Goal: Transaction & Acquisition: Purchase product/service

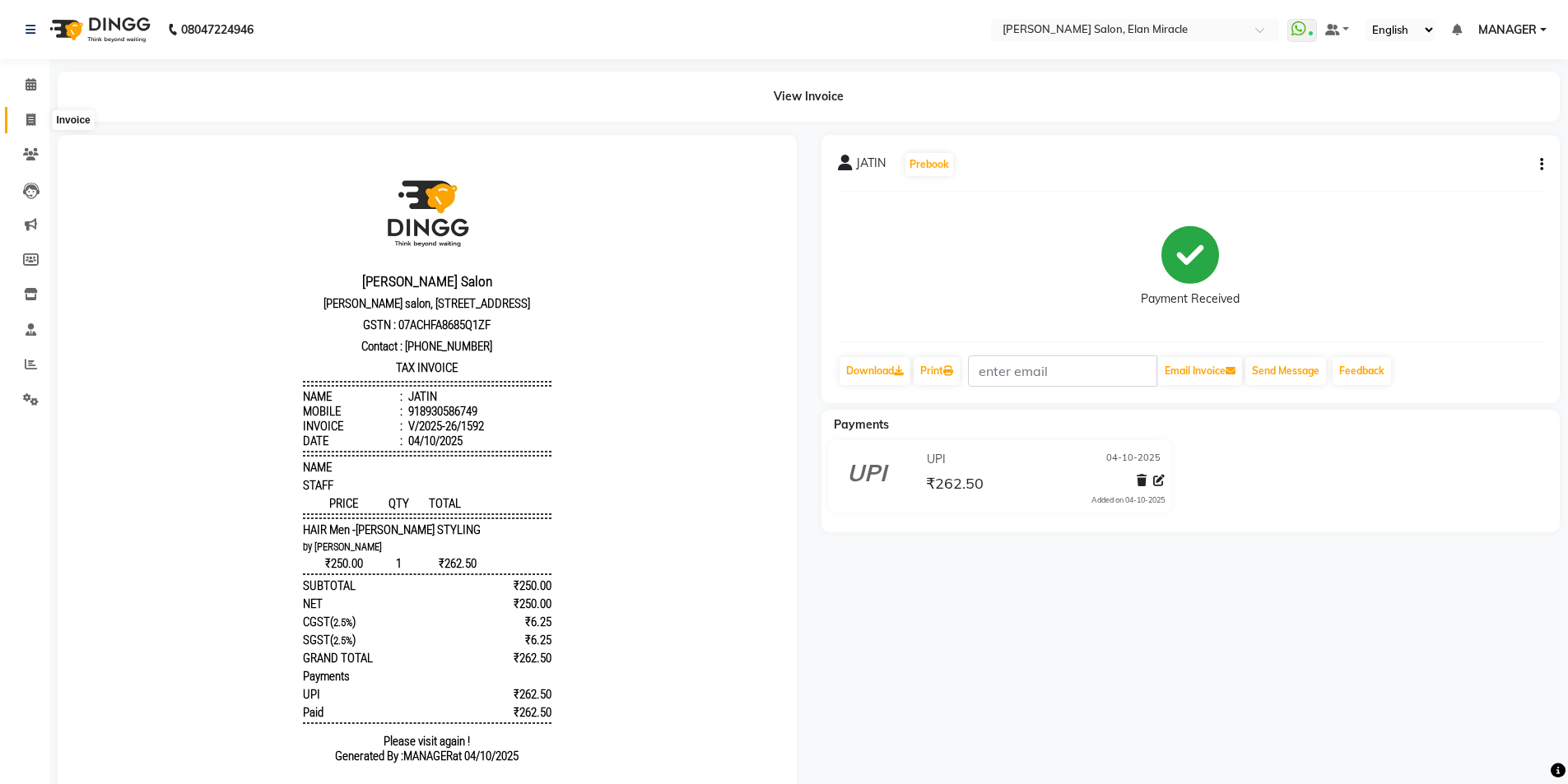
click at [27, 124] on icon at bounding box center [30, 120] width 9 height 12
select select "service"
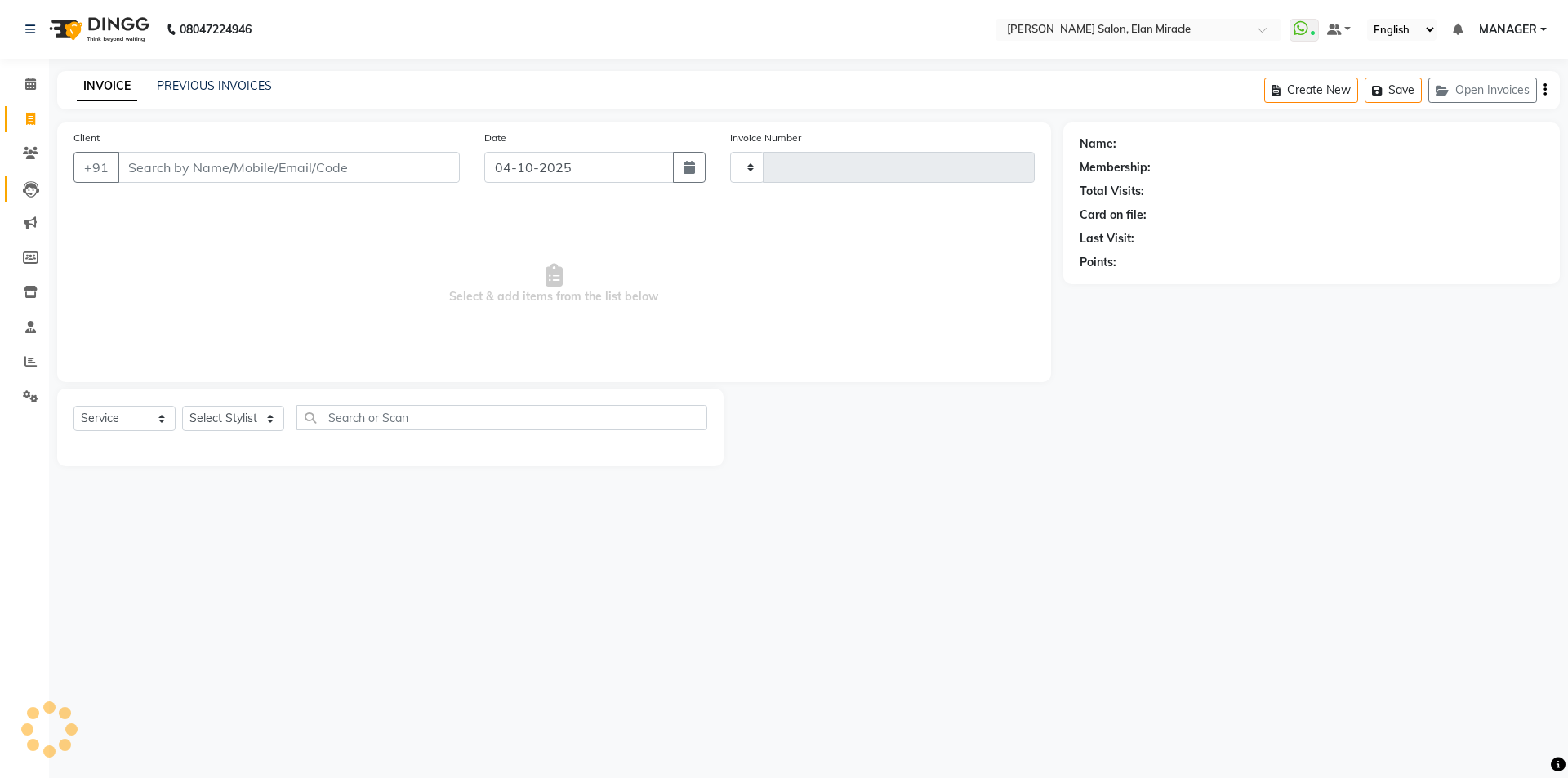
type input "1593"
select select "7738"
click at [219, 418] on select "Select Stylist Anchal Mishra ANKIT KAIF KOMAL LUCKY MADHU MANAGER NAKUL SAURAV" at bounding box center [233, 417] width 102 height 25
select select "69364"
click at [182, 405] on select "Select Stylist Anchal Mishra ANKIT KAIF KOMAL LUCKY MADHU MANAGER NAKUL SAURAV" at bounding box center [233, 417] width 102 height 25
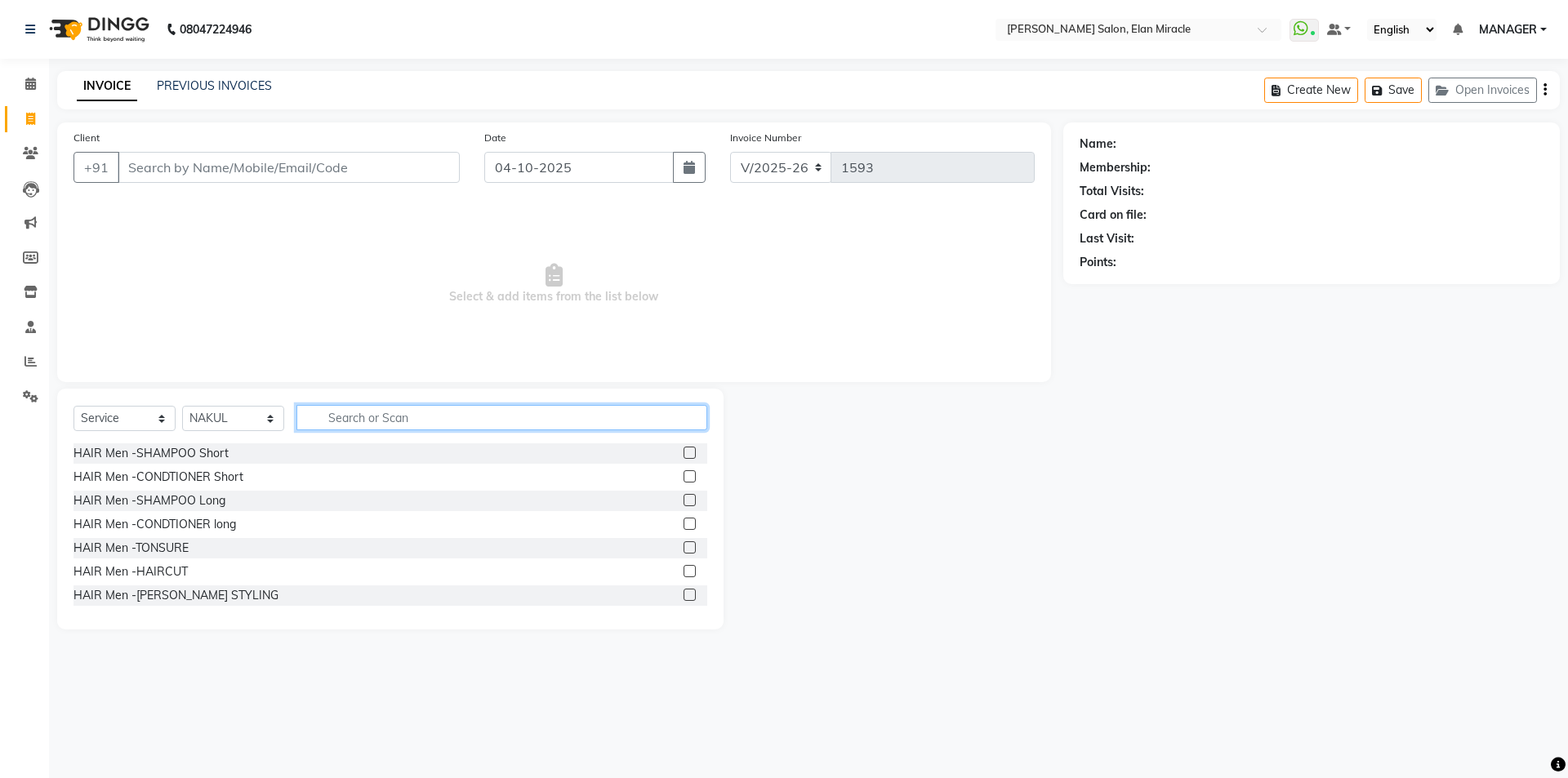
click at [429, 422] on input "text" at bounding box center [502, 417] width 411 height 25
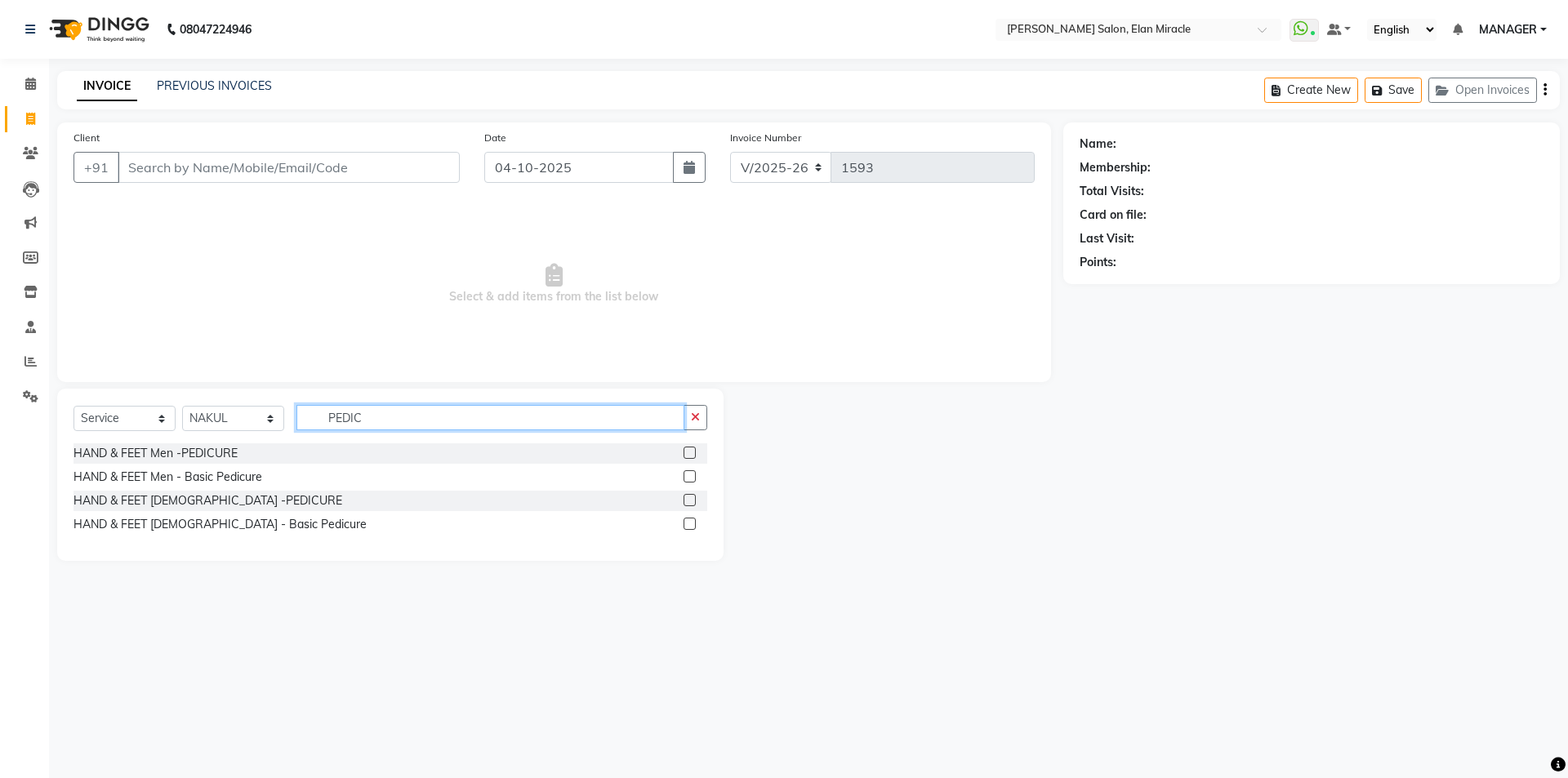
type input "PEDIC"
click at [692, 501] on label at bounding box center [689, 500] width 12 height 12
click at [692, 501] on input "checkbox" at bounding box center [688, 501] width 10 height 10
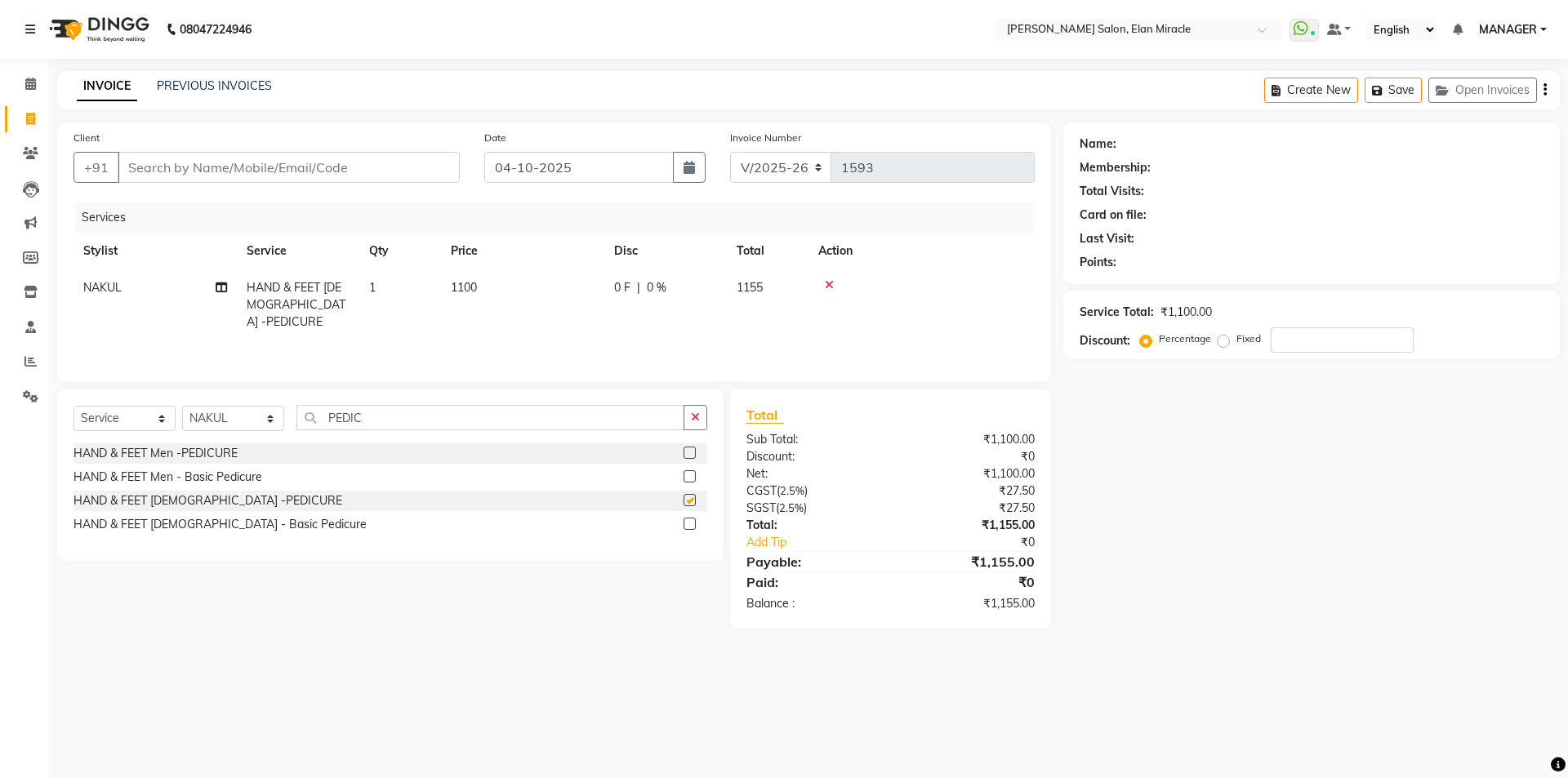
checkbox input "false"
click at [386, 166] on input "Client" at bounding box center [288, 167] width 342 height 31
click at [329, 121] on main "INVOICE PREVIOUS INVOICES Create New Save Open Invoices Client +91 Date 04-10-2…" at bounding box center [808, 361] width 1519 height 582
drag, startPoint x: 20, startPoint y: 26, endPoint x: 0, endPoint y: -9, distance: 40.3
click at [0, 0] on html "08047224946 Select Location × Madonna Salon, Elan Miracle WhatsApp Status ✕ Sta…" at bounding box center [784, 389] width 1568 height 778
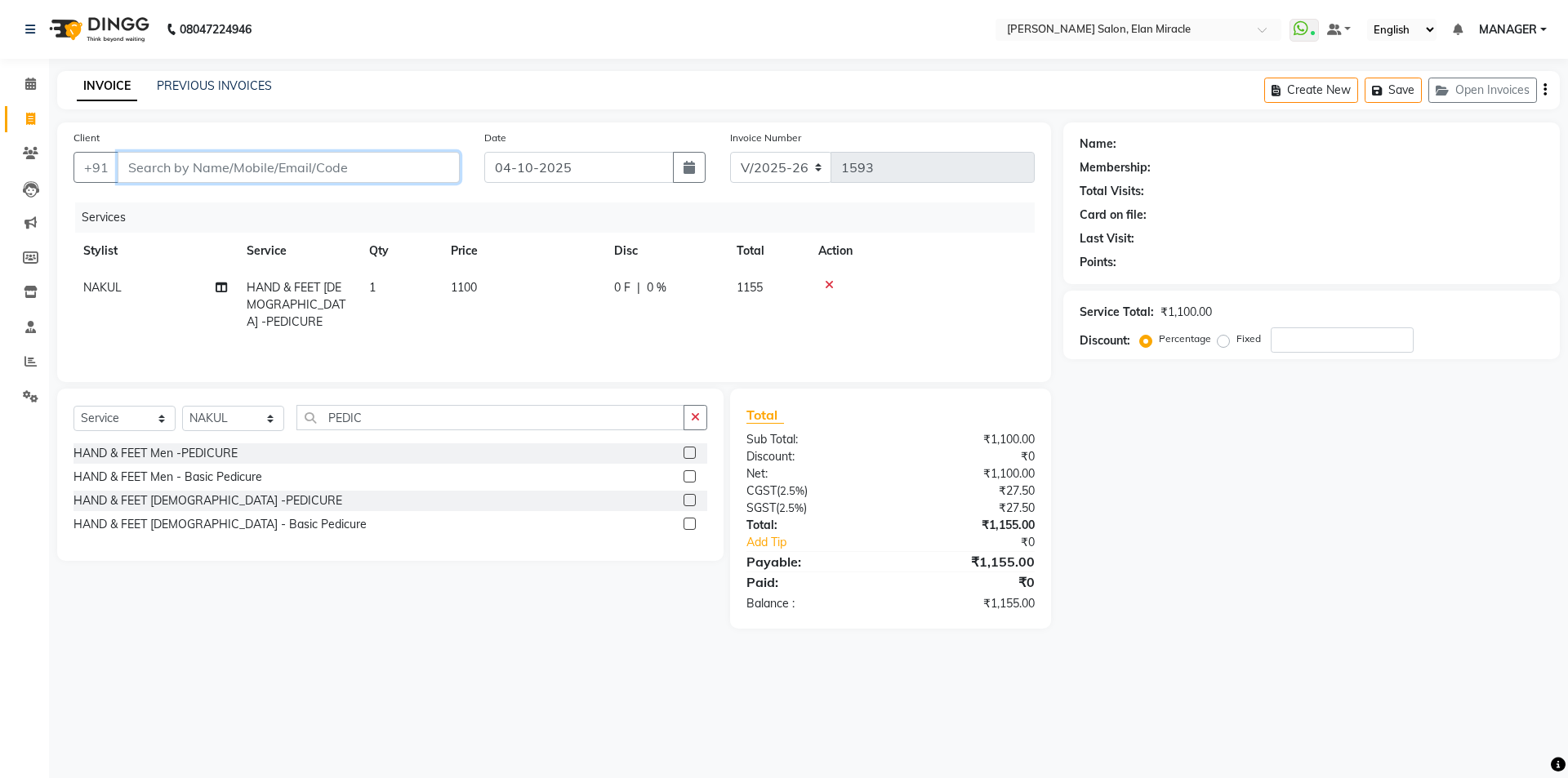
click at [379, 167] on input "Client" at bounding box center [288, 167] width 342 height 31
type input "9"
type input "0"
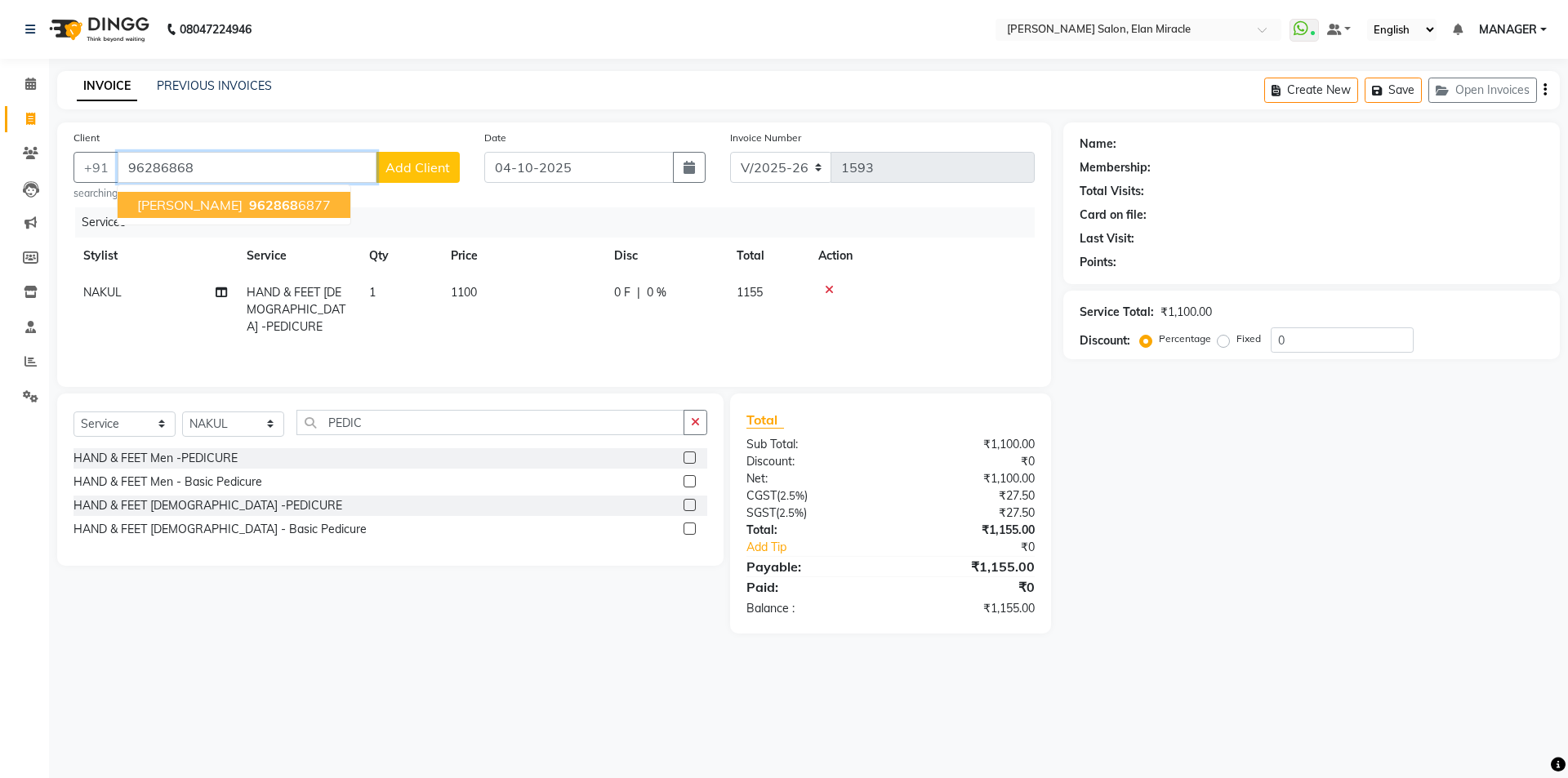
click at [258, 210] on ngb-highlight "962868 6877" at bounding box center [288, 204] width 85 height 16
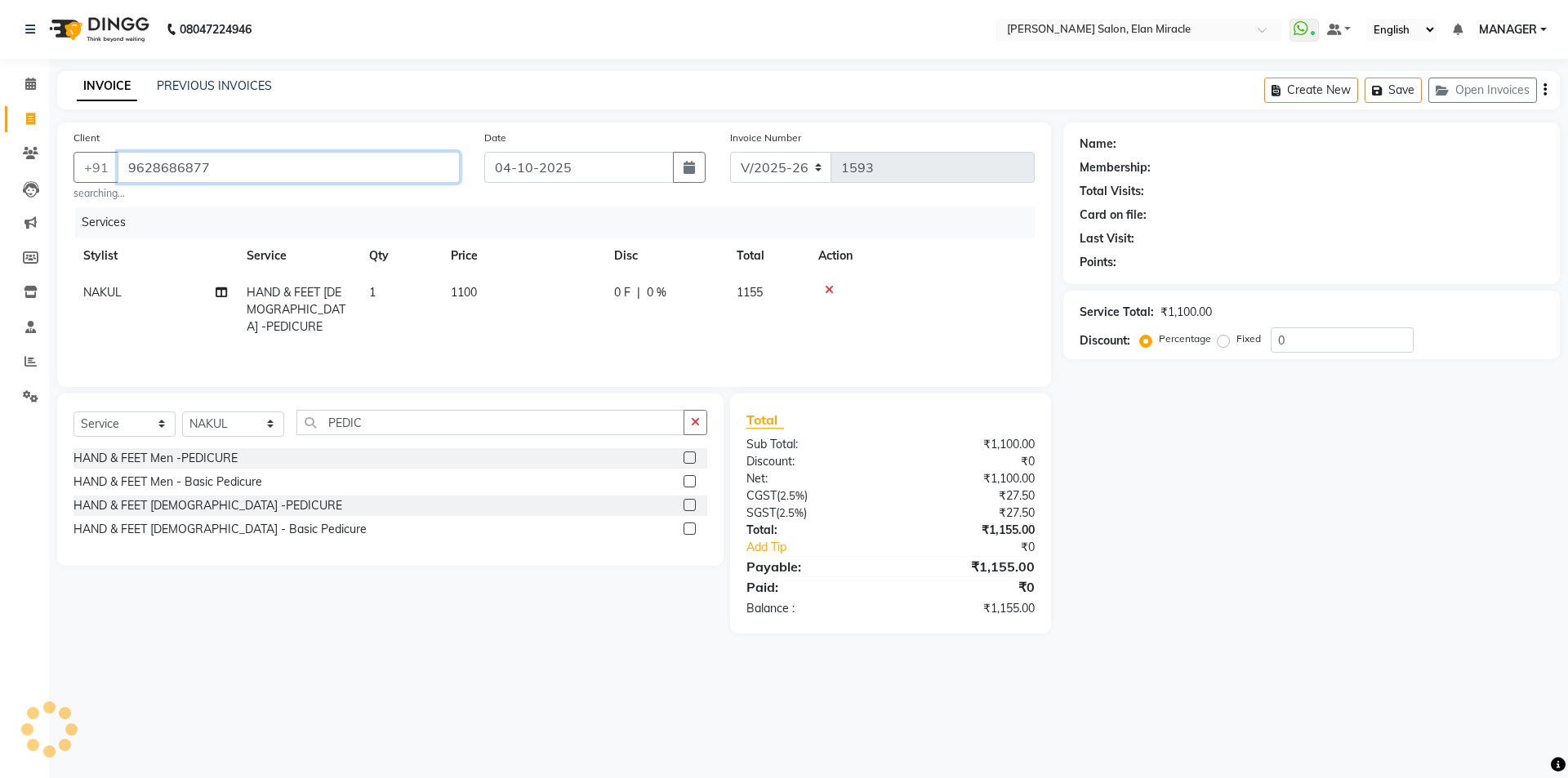
type input "9628686877"
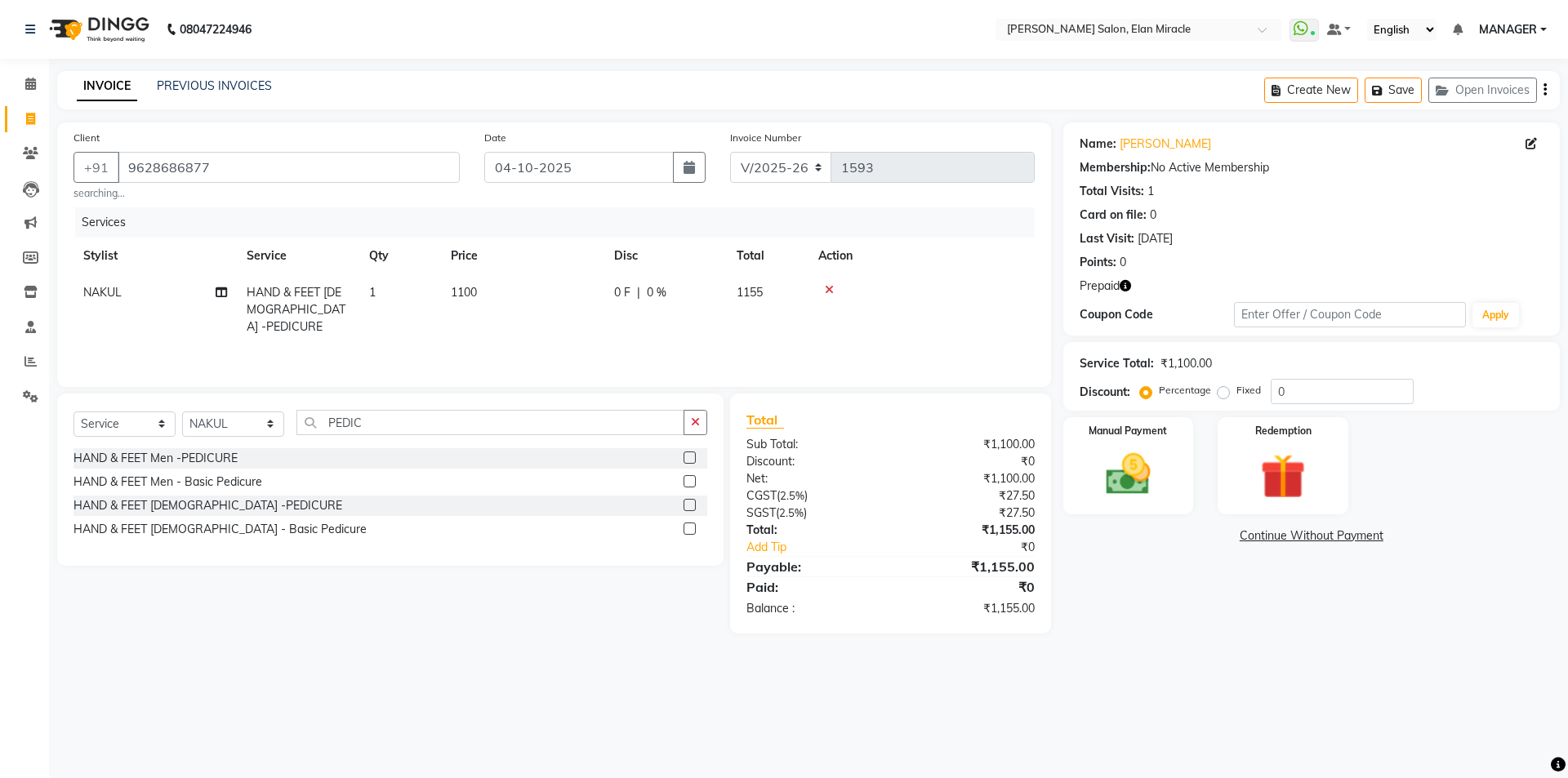
click at [1125, 283] on icon "button" at bounding box center [1125, 285] width 11 height 11
click at [1284, 308] on input "text" at bounding box center [1349, 314] width 232 height 25
click at [1312, 389] on input "0" at bounding box center [1342, 391] width 143 height 25
type input "2"
click at [1126, 292] on button "button" at bounding box center [1125, 286] width 11 height 17
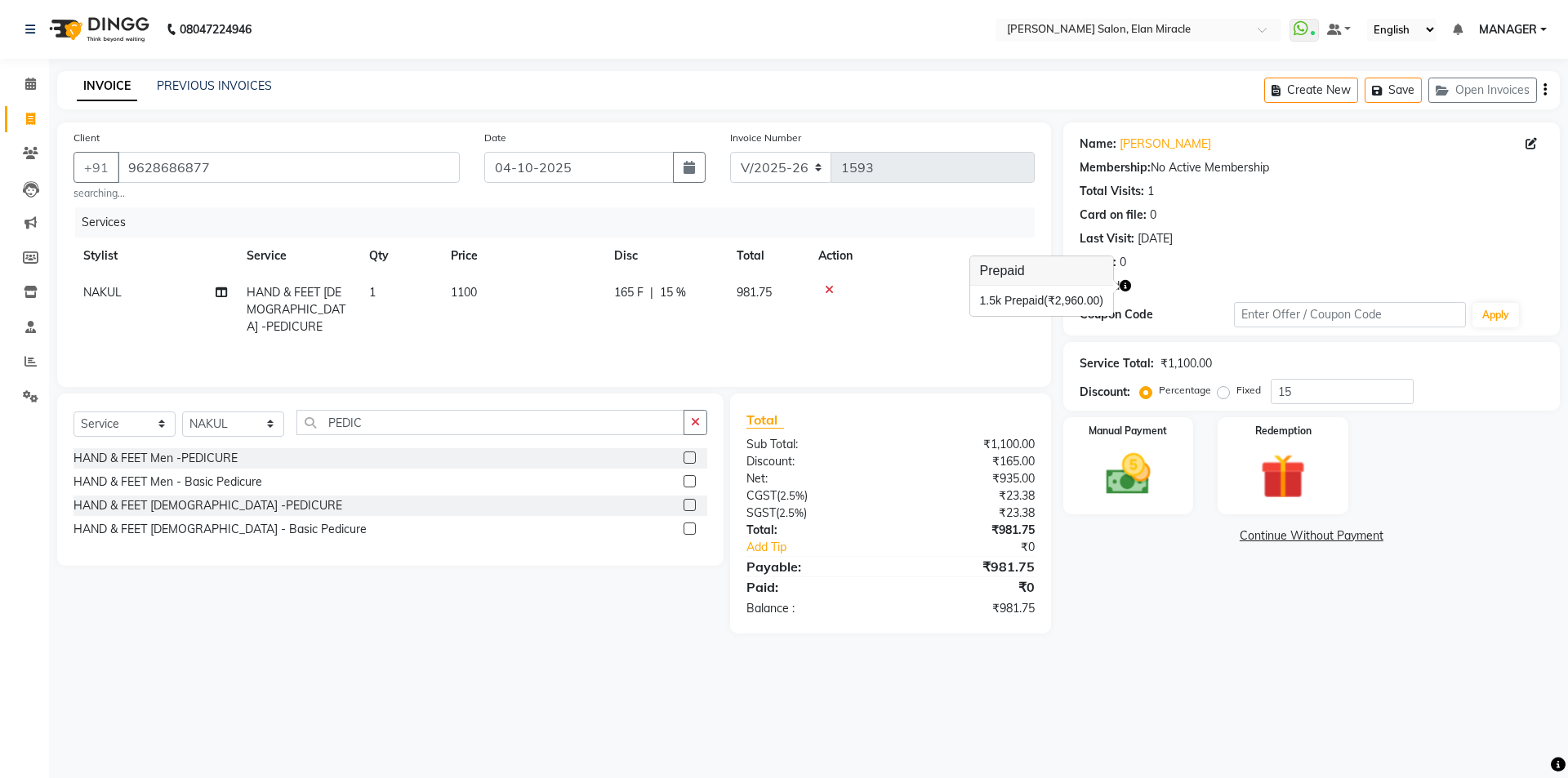
click at [1247, 609] on div "Name: Somiya Membership: No Active Membership Total Visits: 1 Card on file: 0 L…" at bounding box center [1318, 378] width 509 height 511
click at [1289, 395] on input "15" at bounding box center [1342, 391] width 143 height 25
type input "1"
type input "15"
click at [1127, 285] on icon "button" at bounding box center [1125, 285] width 11 height 11
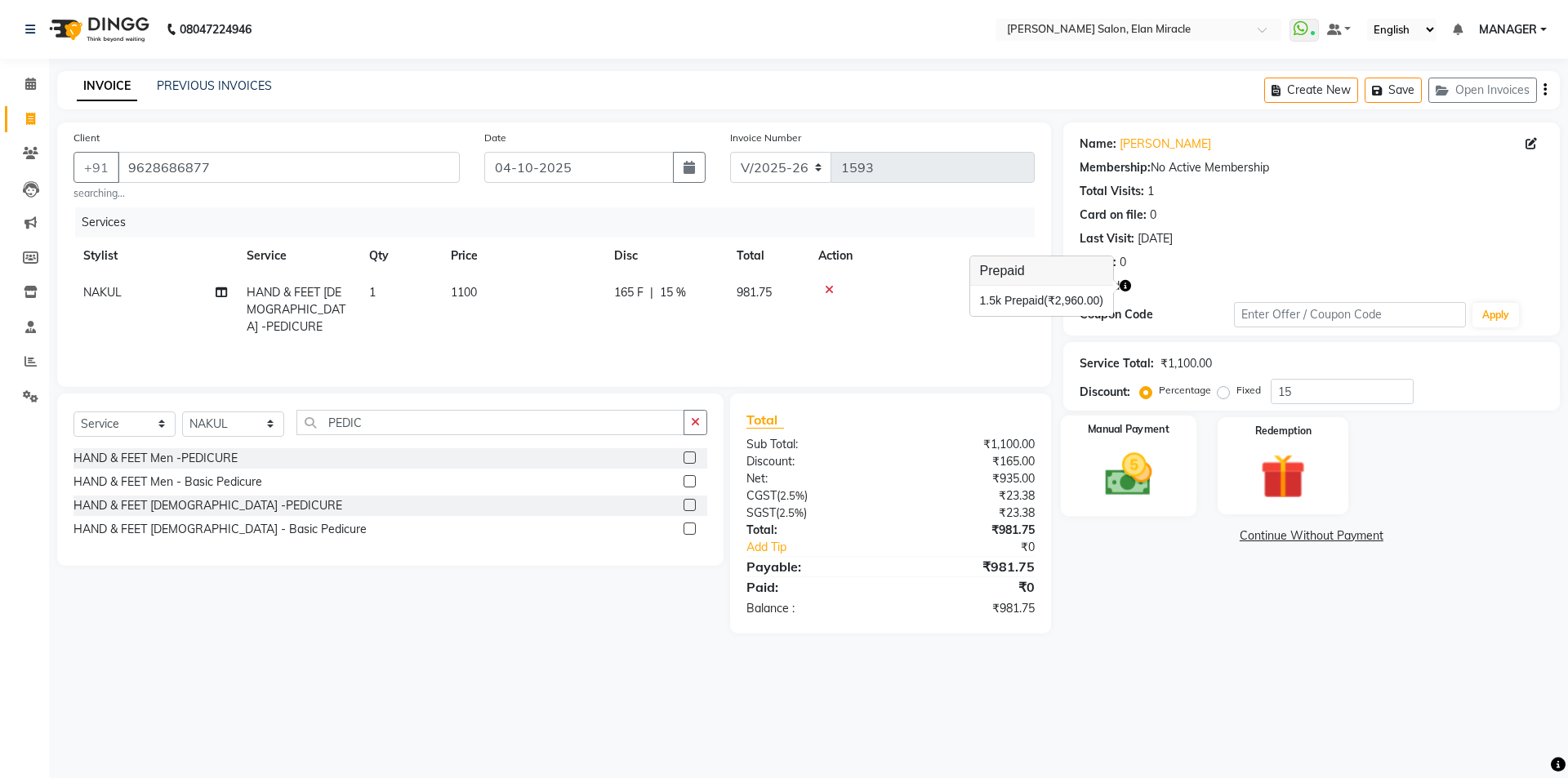
click at [1134, 497] on img at bounding box center [1128, 474] width 76 height 53
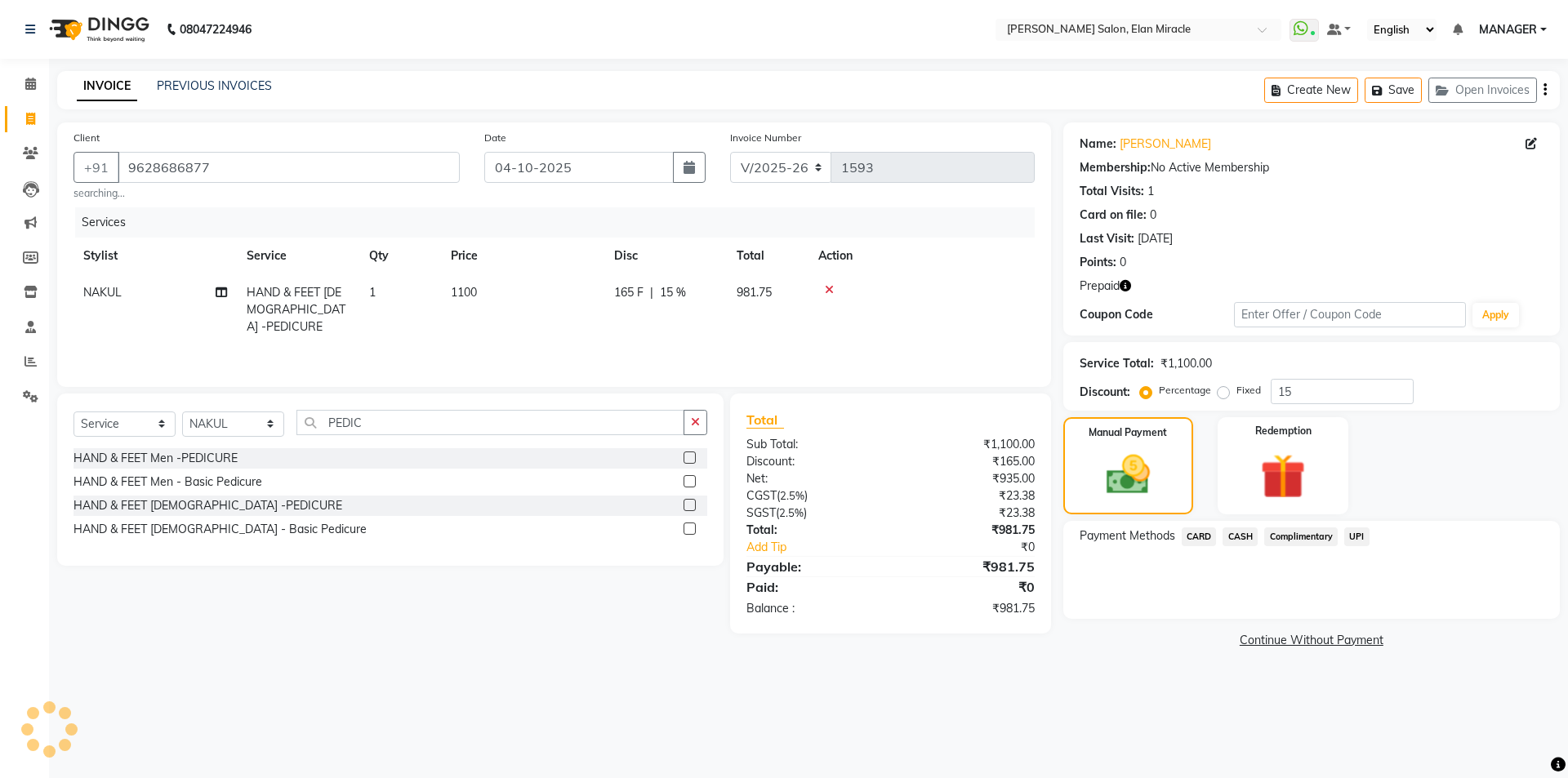
click at [1349, 535] on span "UPI" at bounding box center [1356, 537] width 25 height 19
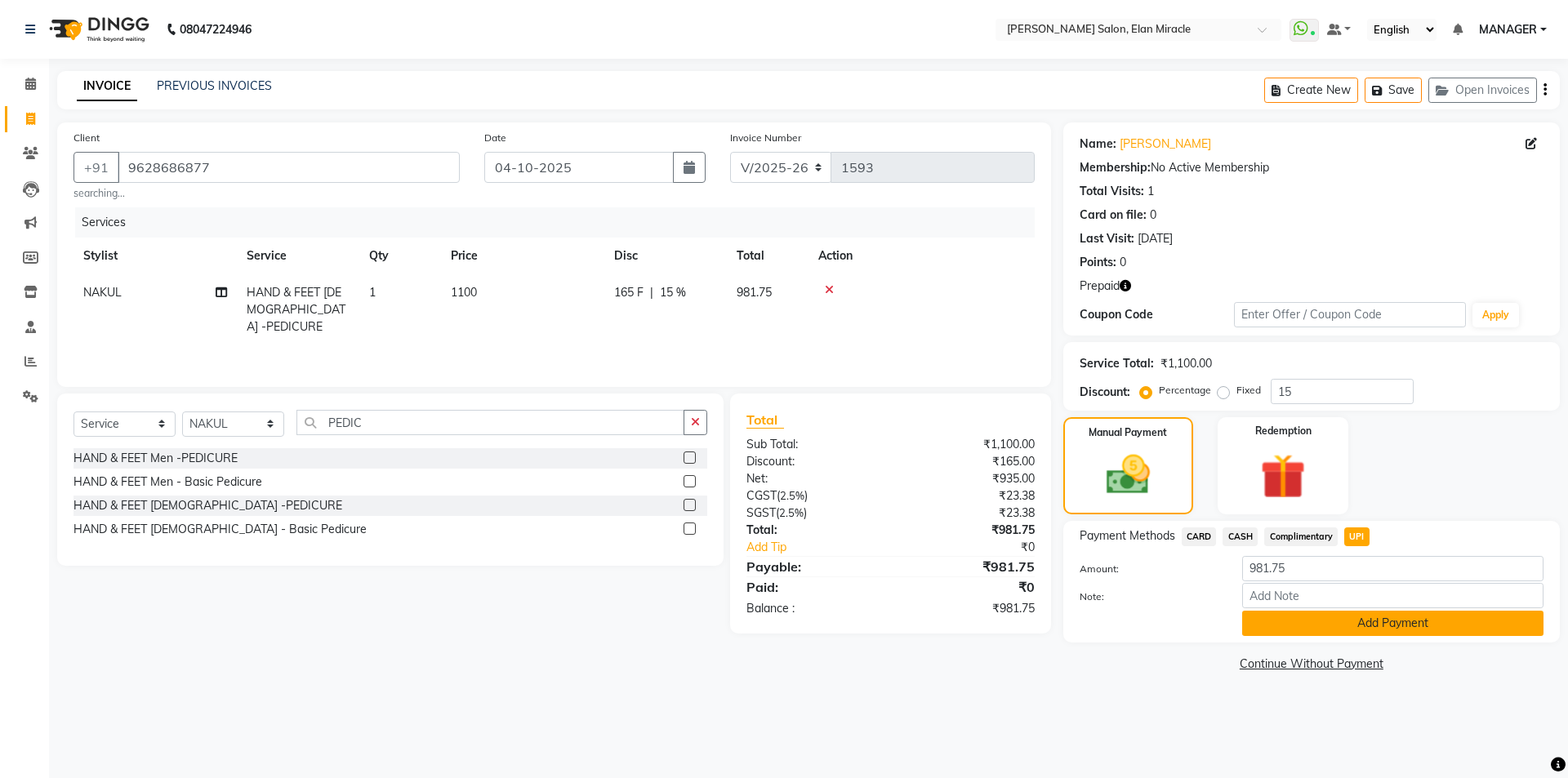
click at [1420, 626] on button "Add Payment" at bounding box center [1392, 623] width 301 height 25
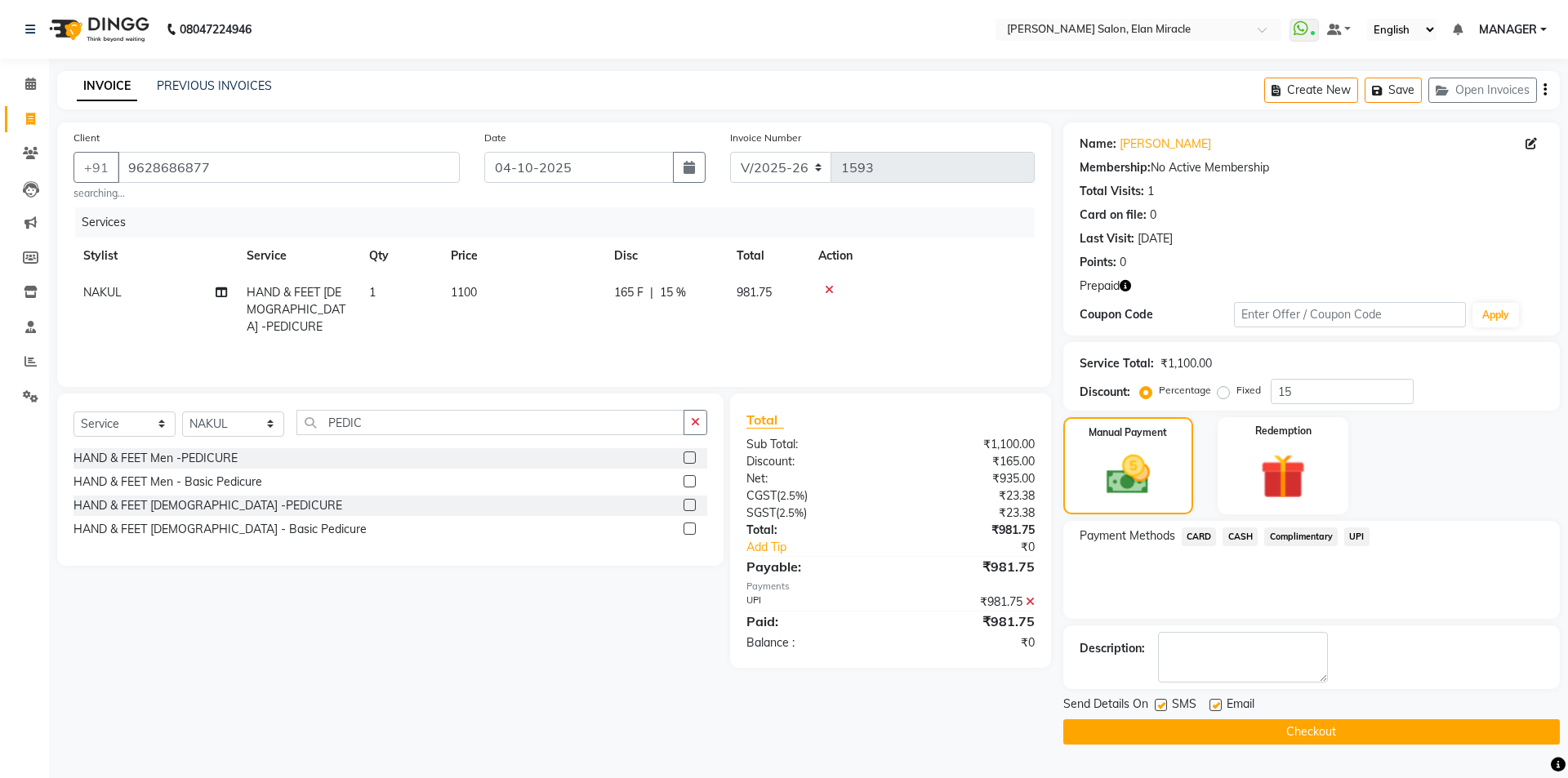
click at [1347, 735] on button "Checkout" at bounding box center [1312, 731] width 497 height 25
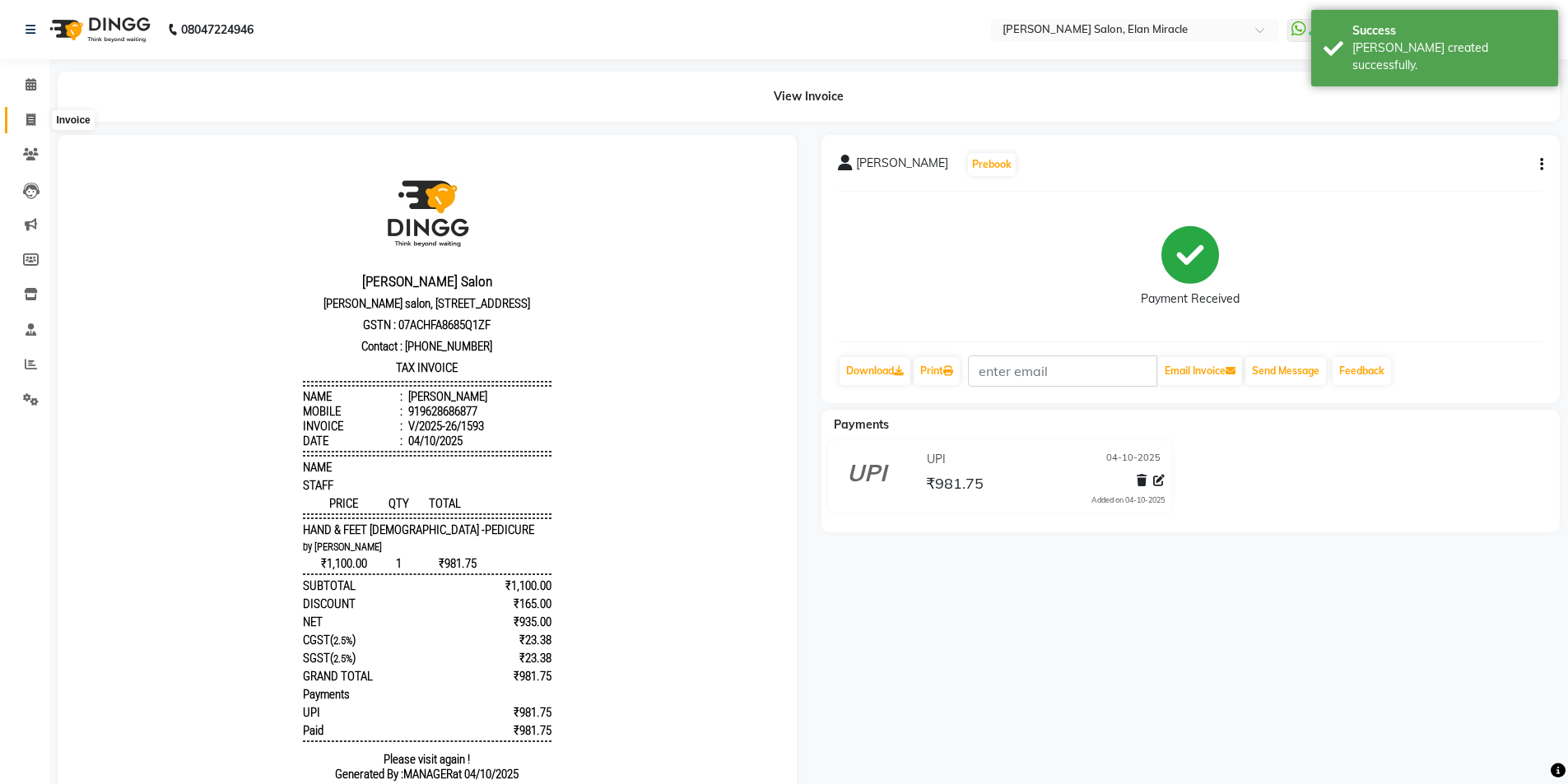
click at [24, 121] on span at bounding box center [30, 121] width 29 height 19
select select "service"
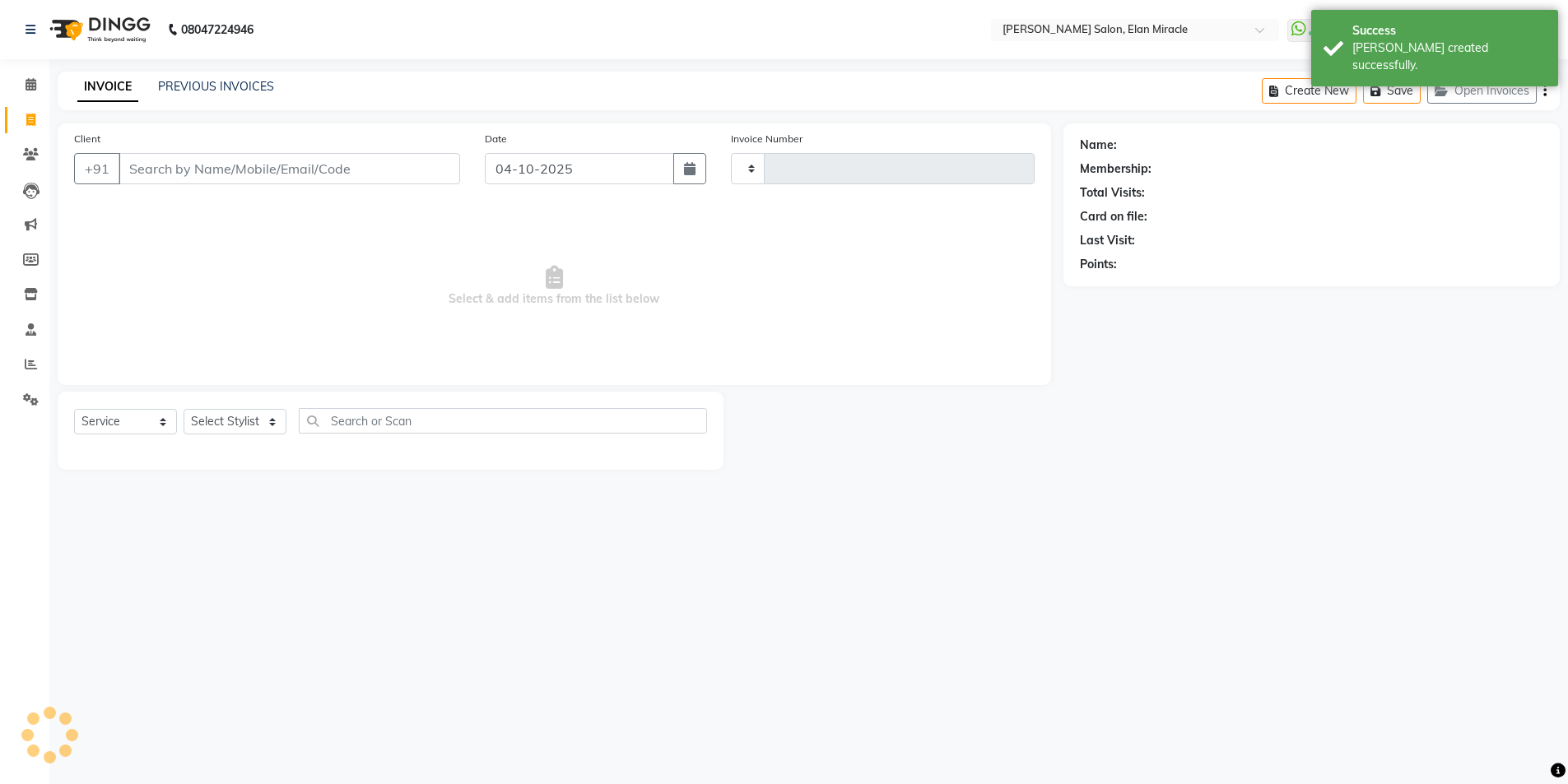
type input "1594"
select select "7738"
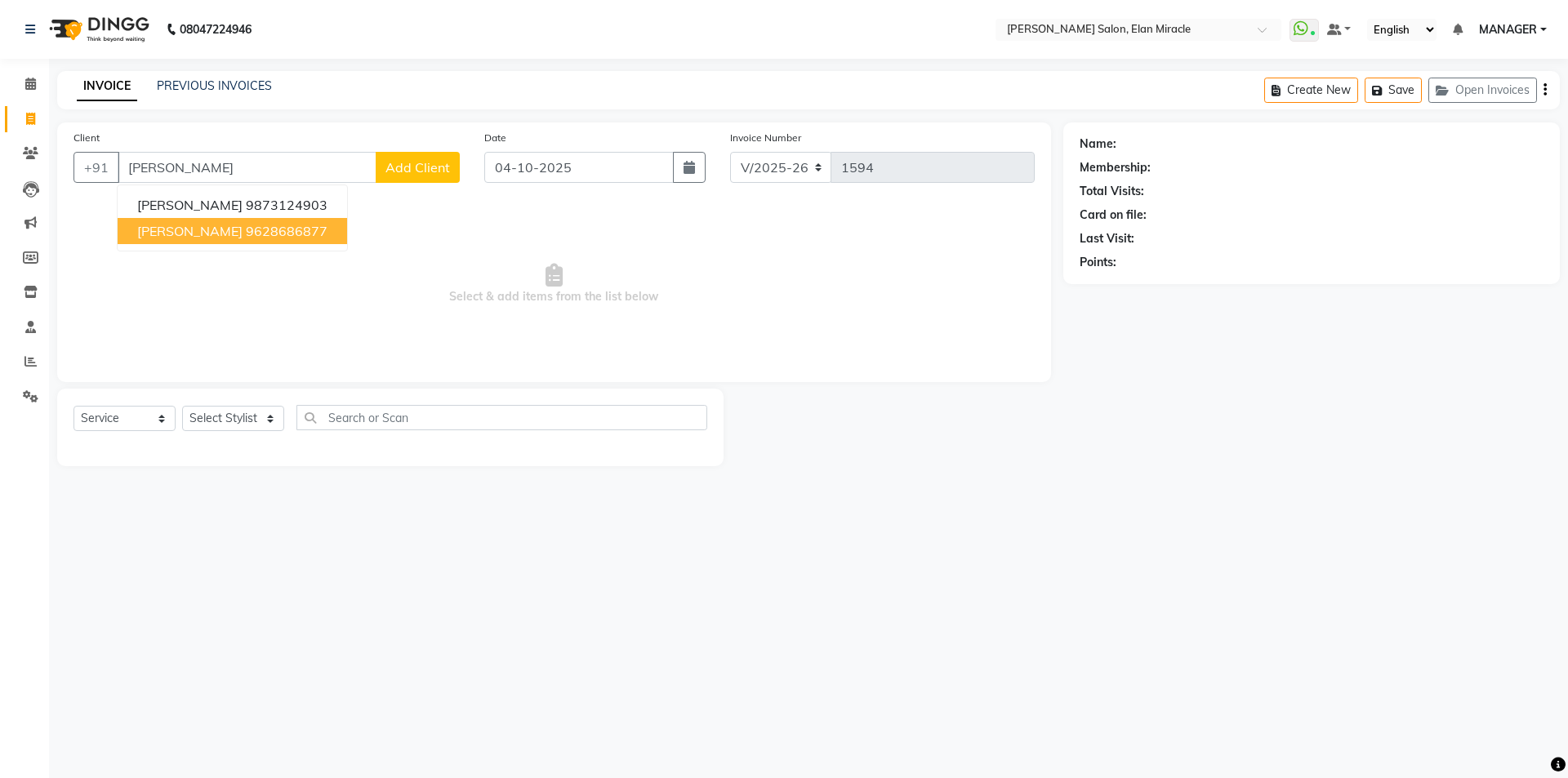
click at [192, 243] on button "somiya 9628686877" at bounding box center [232, 231] width 229 height 26
type input "9628686877"
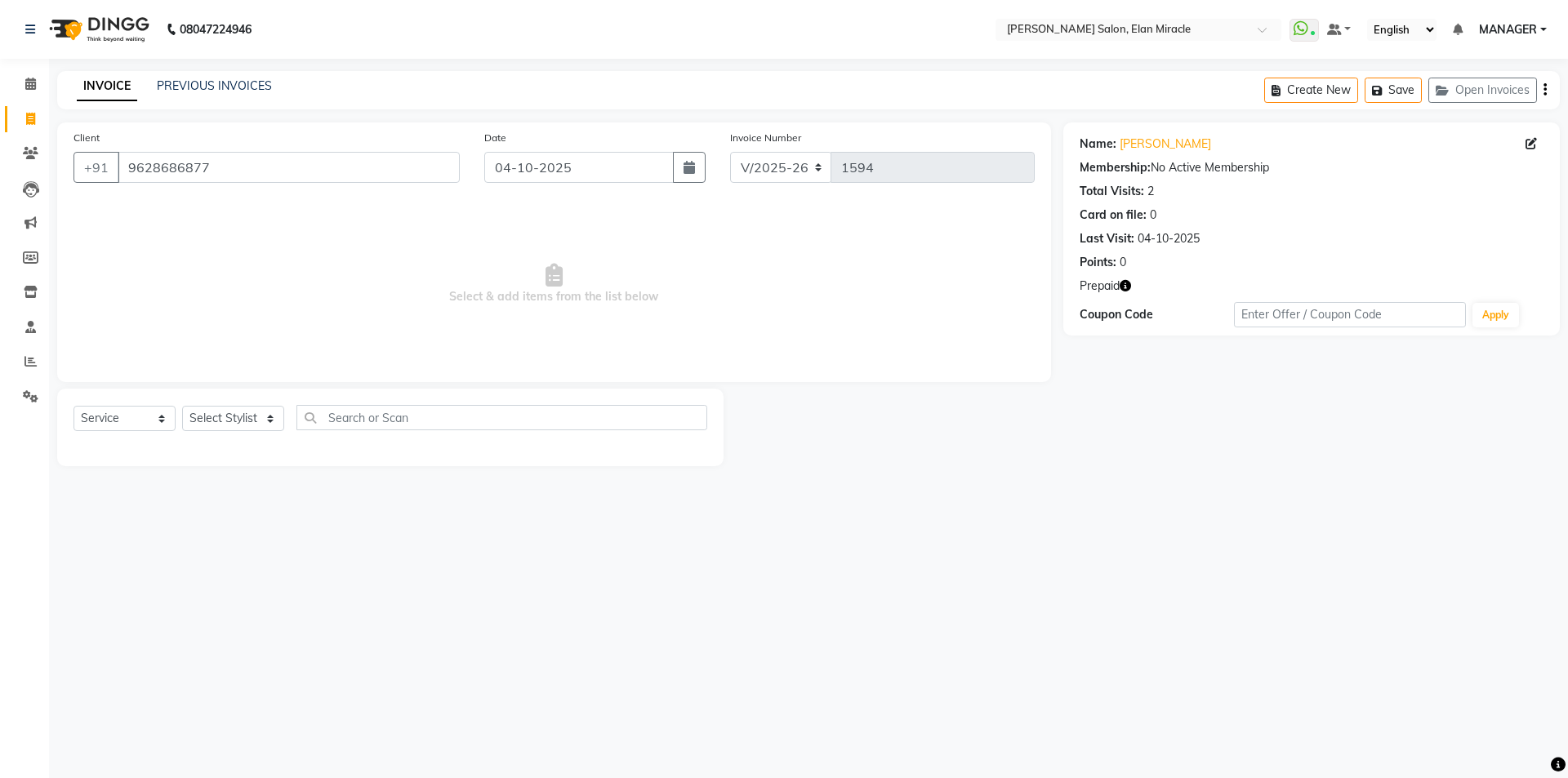
click at [104, 94] on link "INVOICE" at bounding box center [107, 86] width 60 height 29
click at [209, 85] on link "PREVIOUS INVOICES" at bounding box center [214, 85] width 115 height 15
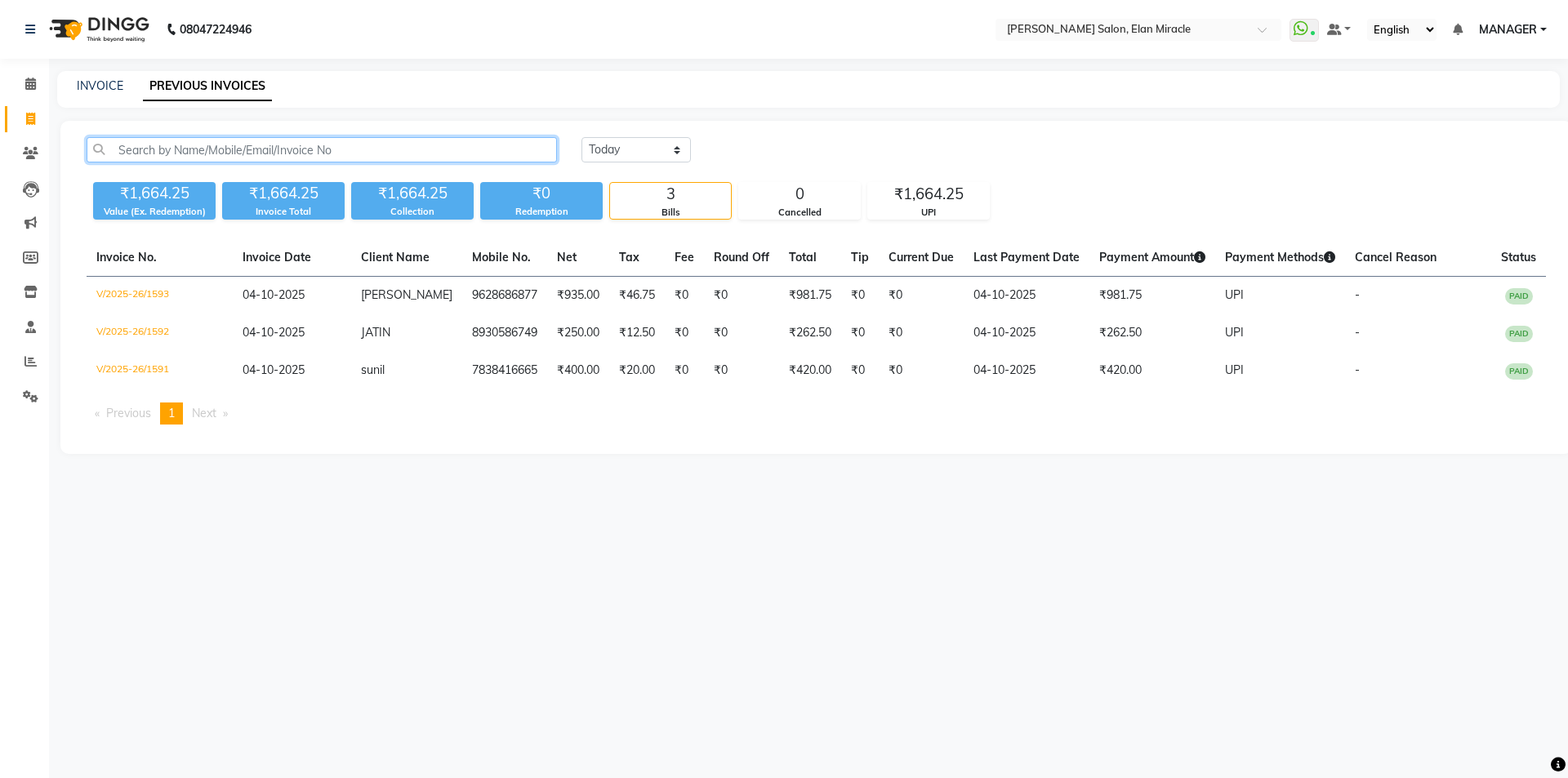
click at [369, 153] on input "text" at bounding box center [321, 149] width 470 height 25
click at [313, 146] on input "text" at bounding box center [321, 149] width 470 height 25
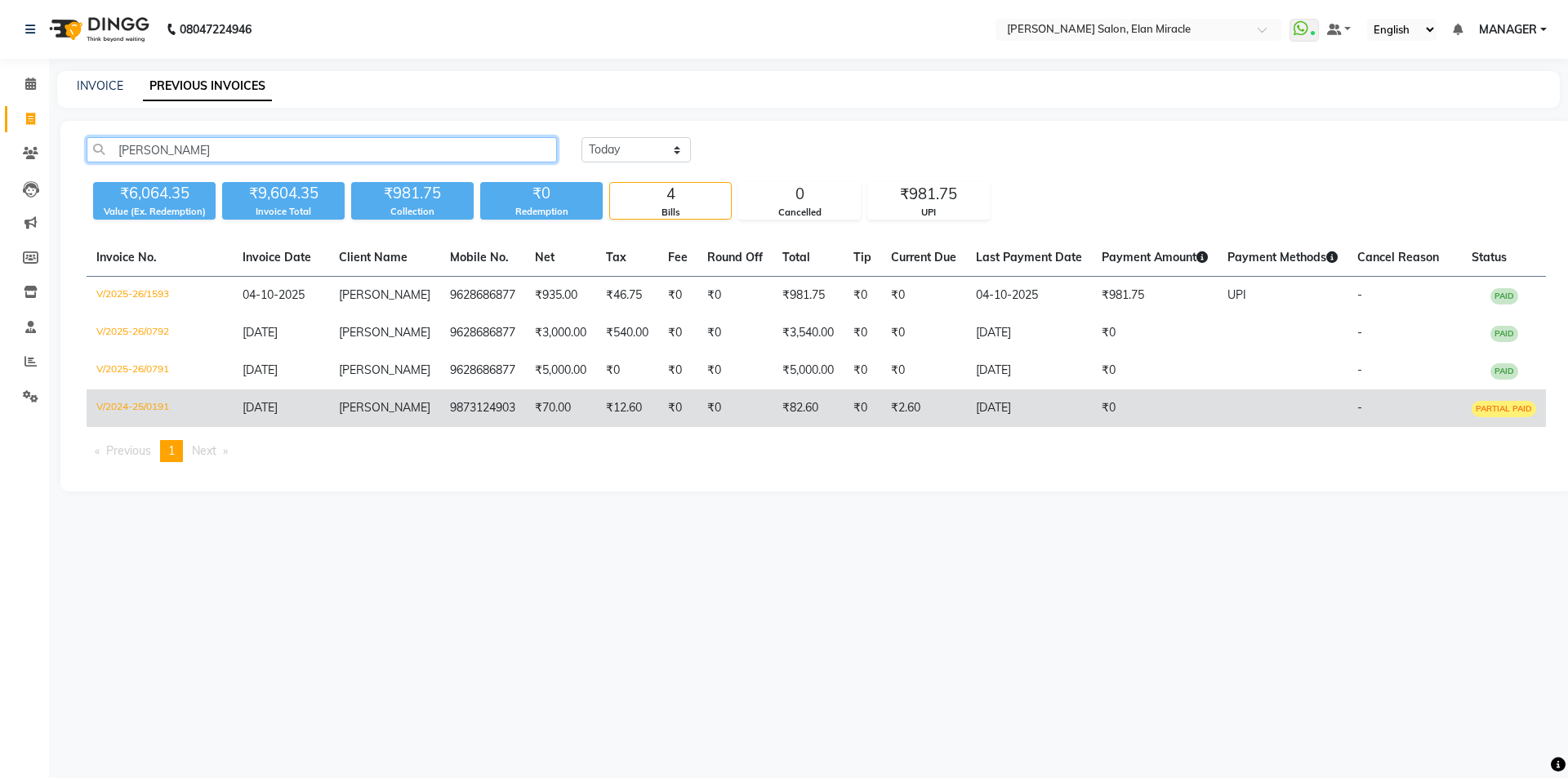
type input "SOMIYA"
click at [1504, 414] on span "PARTIAL PAID" at bounding box center [1503, 409] width 65 height 16
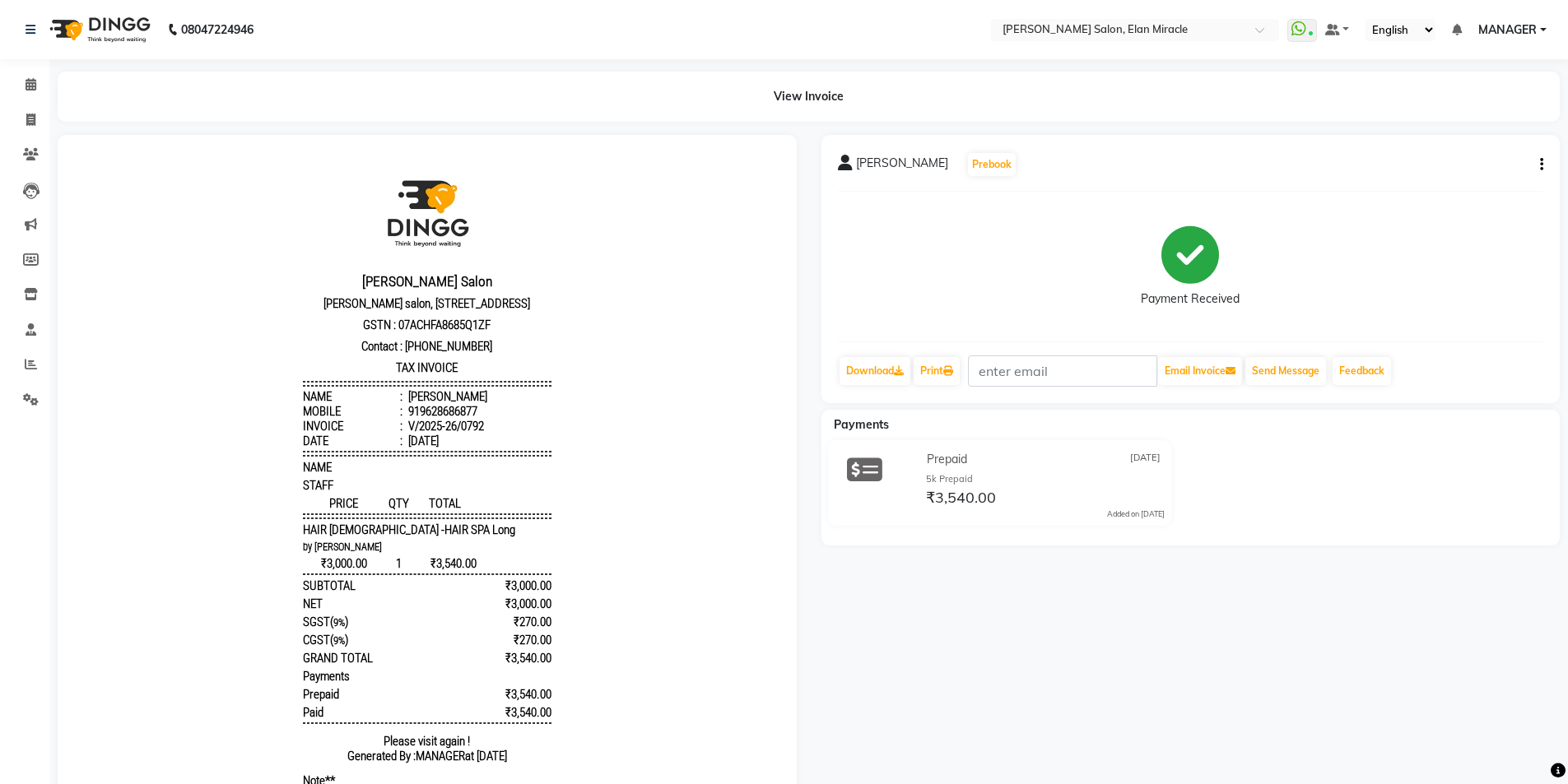
scroll to position [13, 0]
drag, startPoint x: 397, startPoint y: 415, endPoint x: 439, endPoint y: 412, distance: 42.1
click at [439, 404] on li "Name : [PERSON_NAME]" at bounding box center [427, 396] width 249 height 15
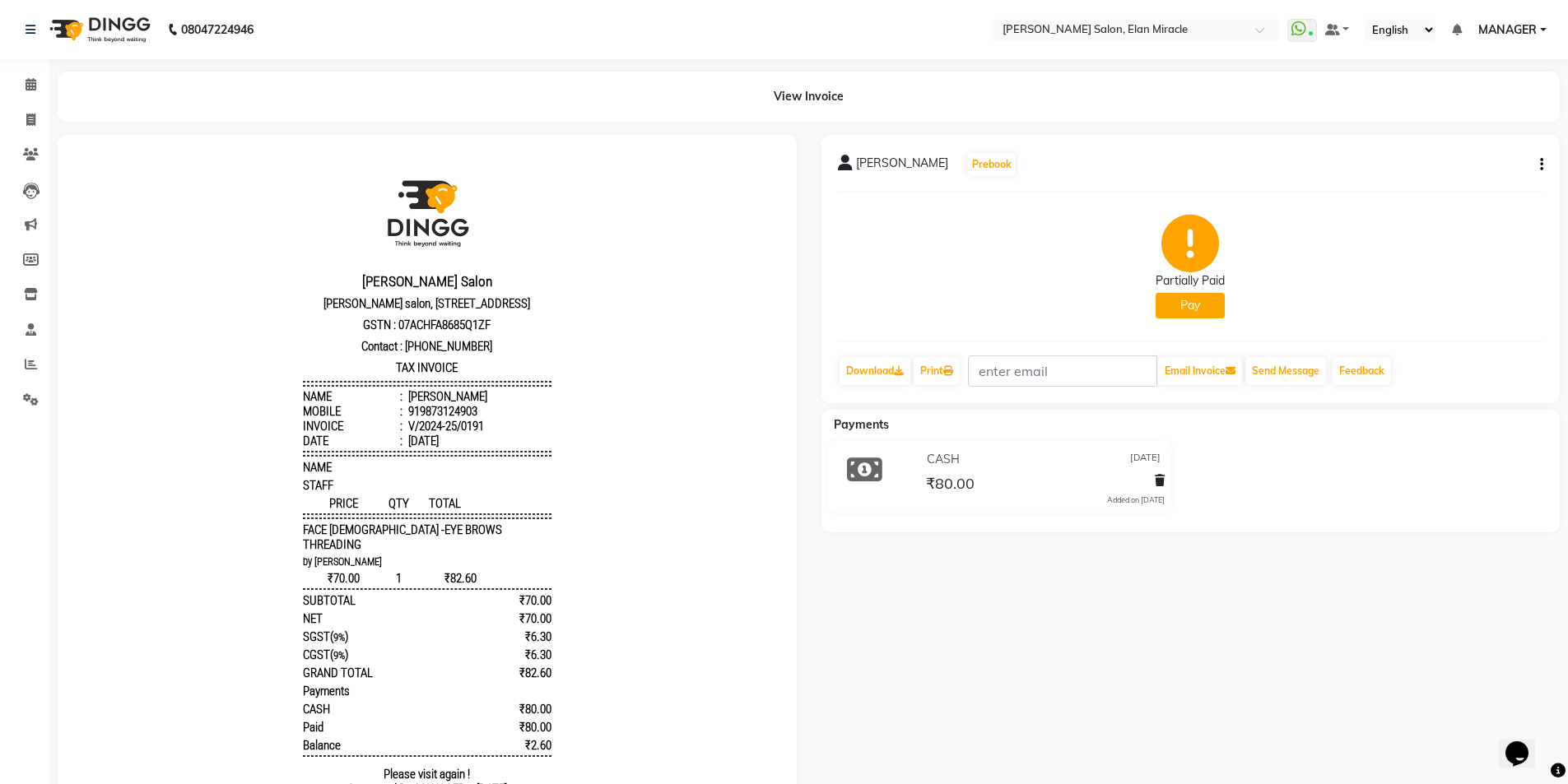
click at [1186, 301] on button "Pay" at bounding box center [1191, 305] width 70 height 25
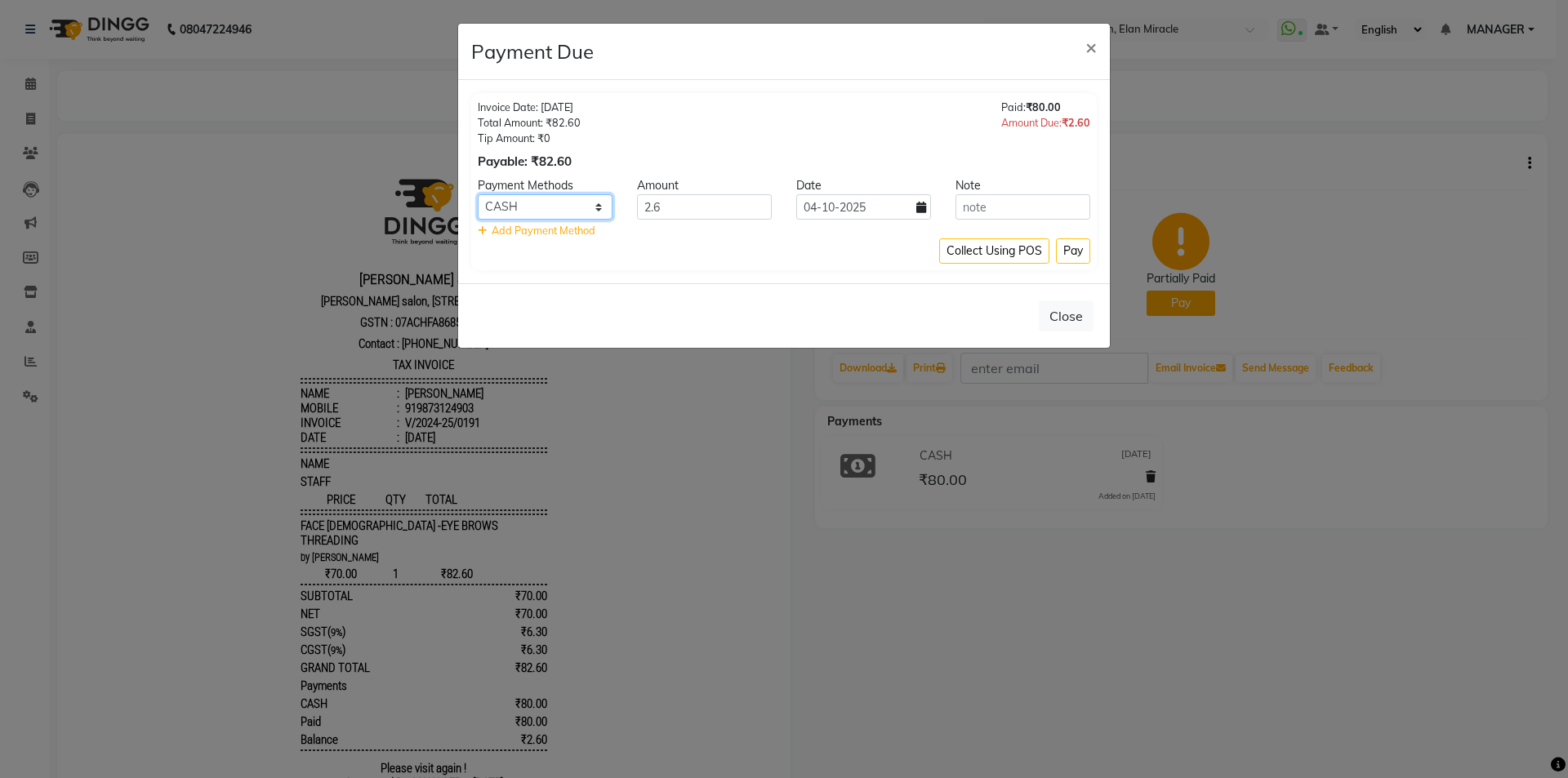
click at [507, 211] on select "CARD CASH Complimentary UPI" at bounding box center [545, 206] width 135 height 25
select select "52"
click at [478, 194] on select "CARD CASH Complimentary UPI" at bounding box center [545, 206] width 135 height 25
click at [1080, 254] on button "Pay" at bounding box center [1073, 250] width 34 height 25
